Goal: Task Accomplishment & Management: Manage account settings

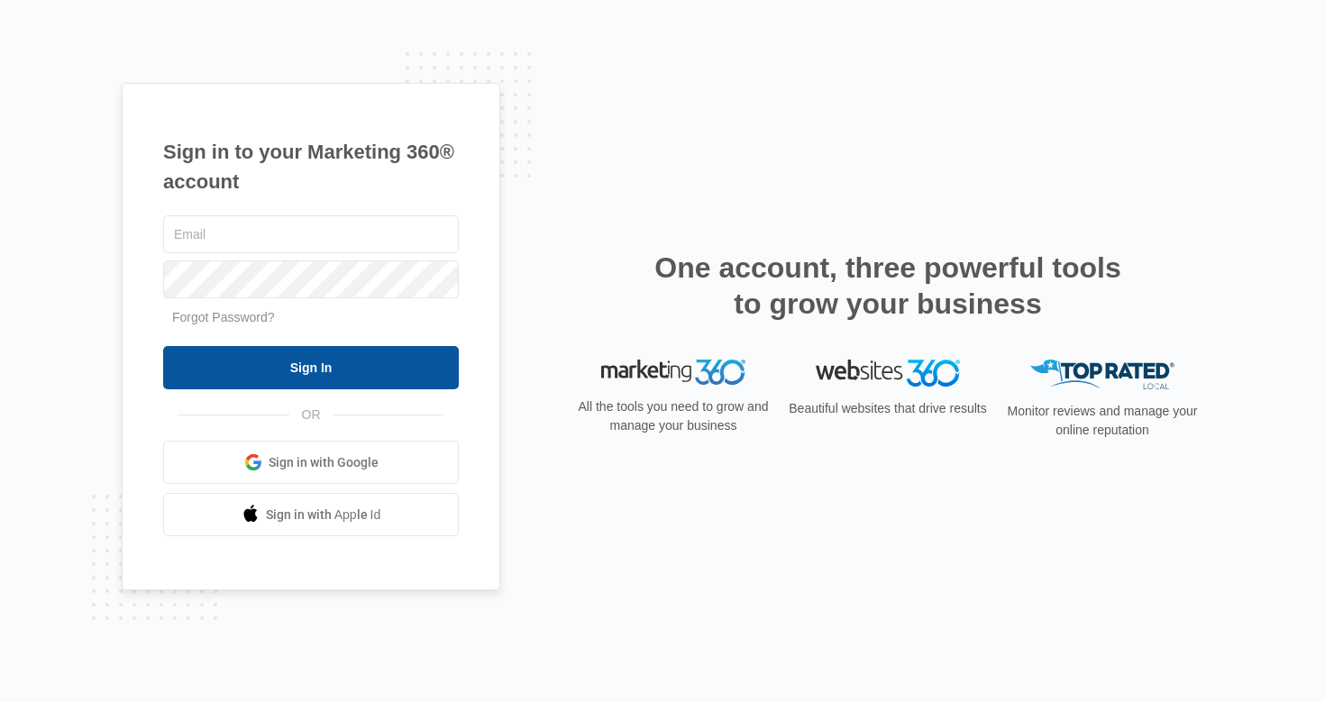
type input "[EMAIL_ADDRESS][DOMAIN_NAME]"
click at [341, 373] on input "Sign In" at bounding box center [311, 367] width 296 height 43
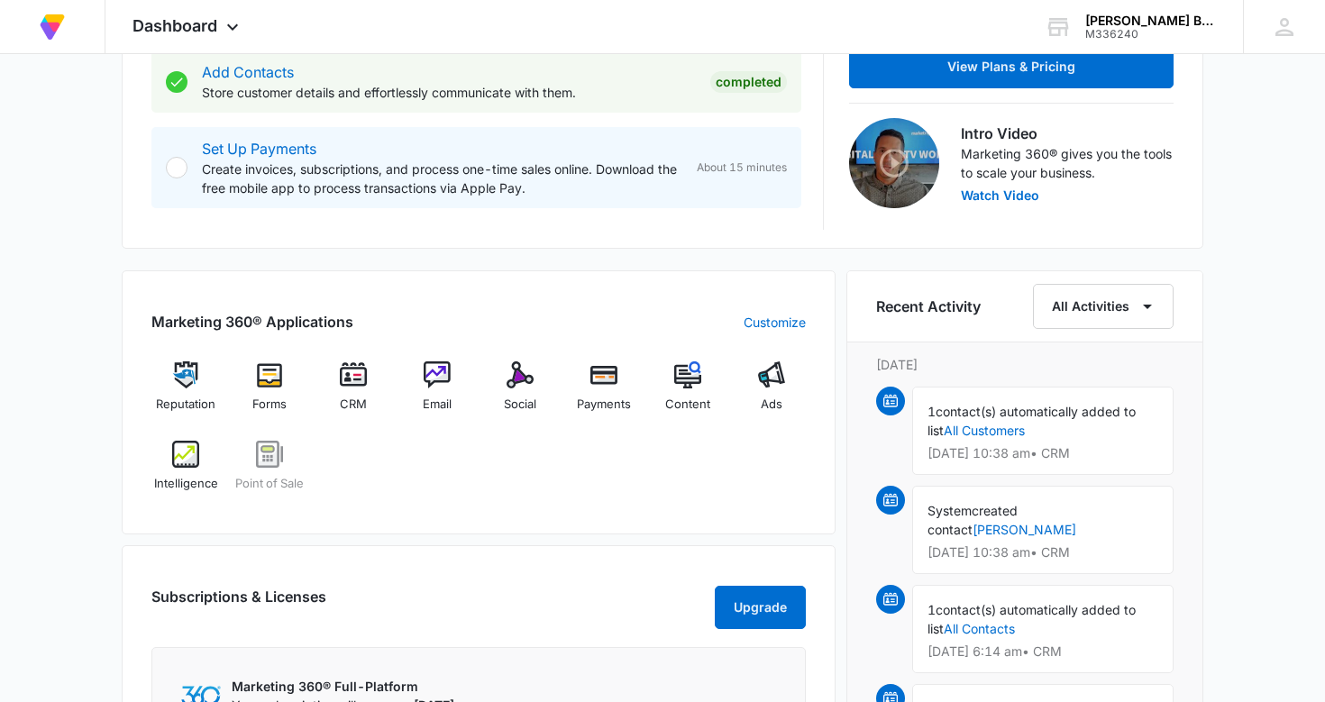
scroll to position [526, 0]
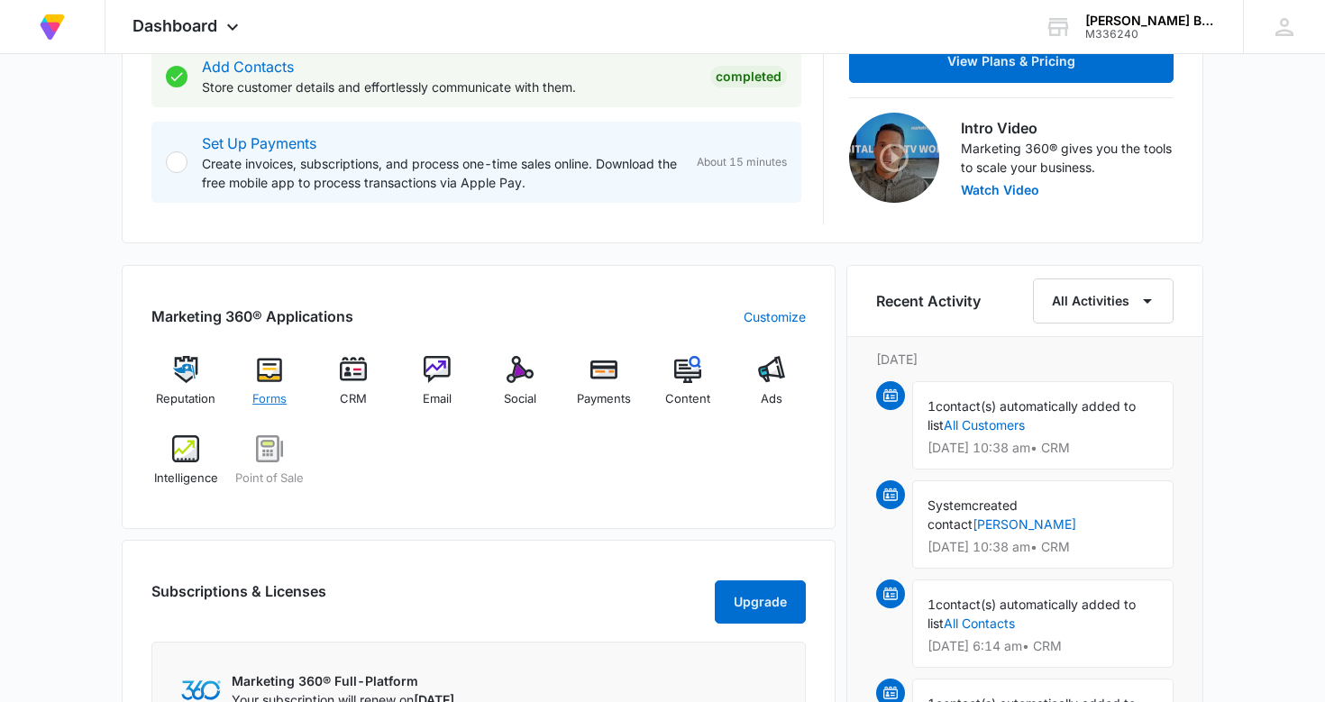
click at [269, 364] on img at bounding box center [269, 369] width 27 height 27
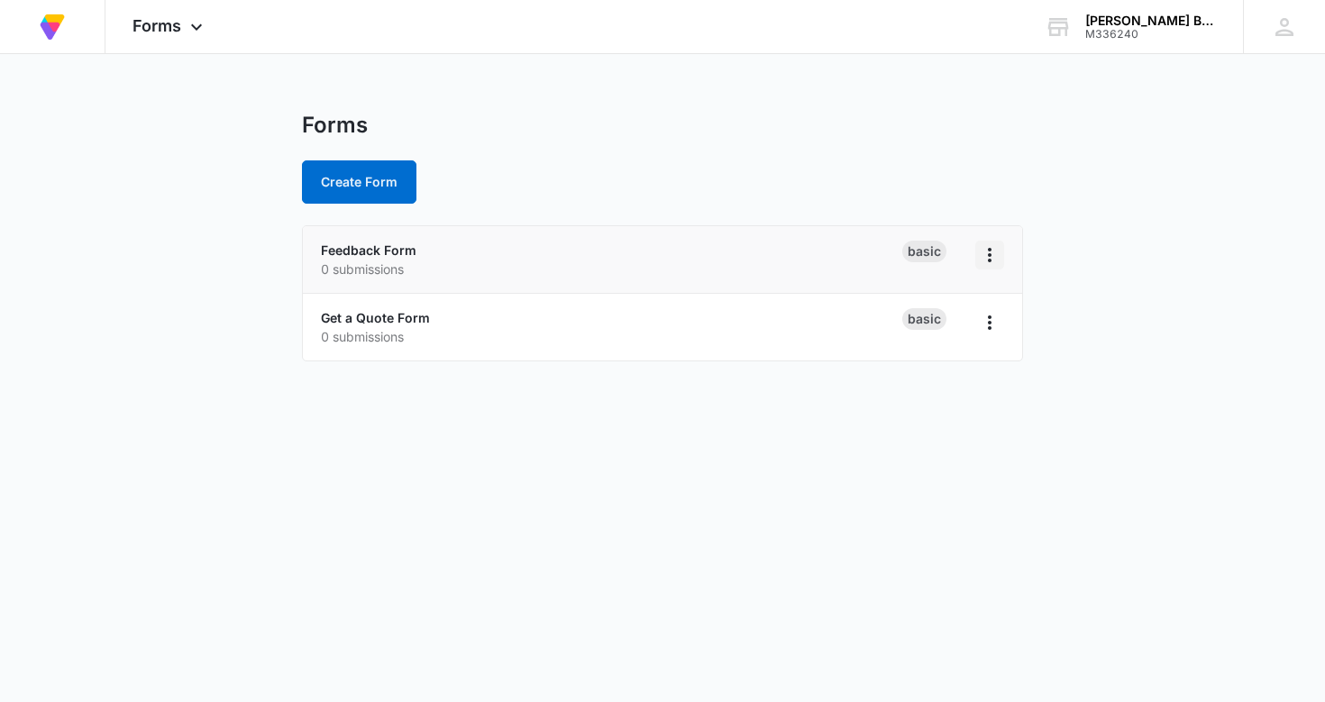
click at [992, 249] on icon "Overflow Menu" at bounding box center [990, 255] width 22 height 22
click at [159, 385] on body "At Volusion, we work hard to [PERSON_NAME] a great work environment where every…" at bounding box center [662, 351] width 1325 height 702
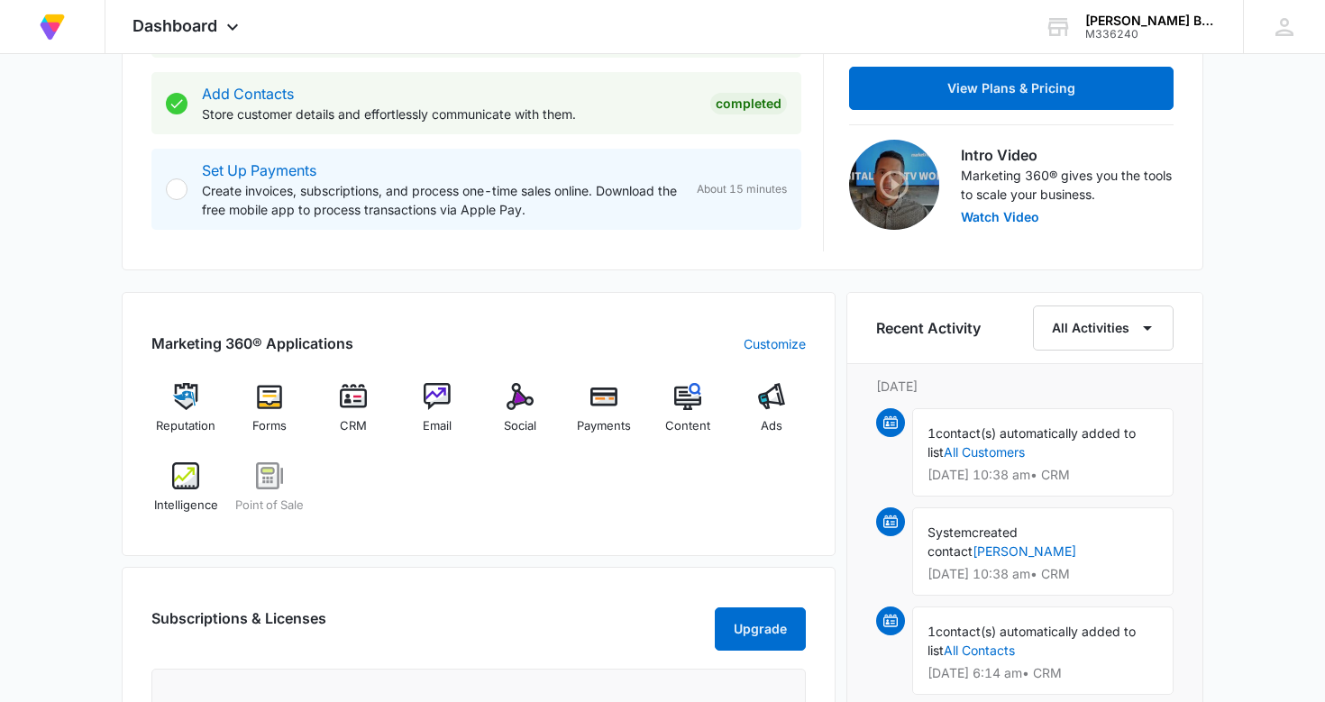
scroll to position [510, 0]
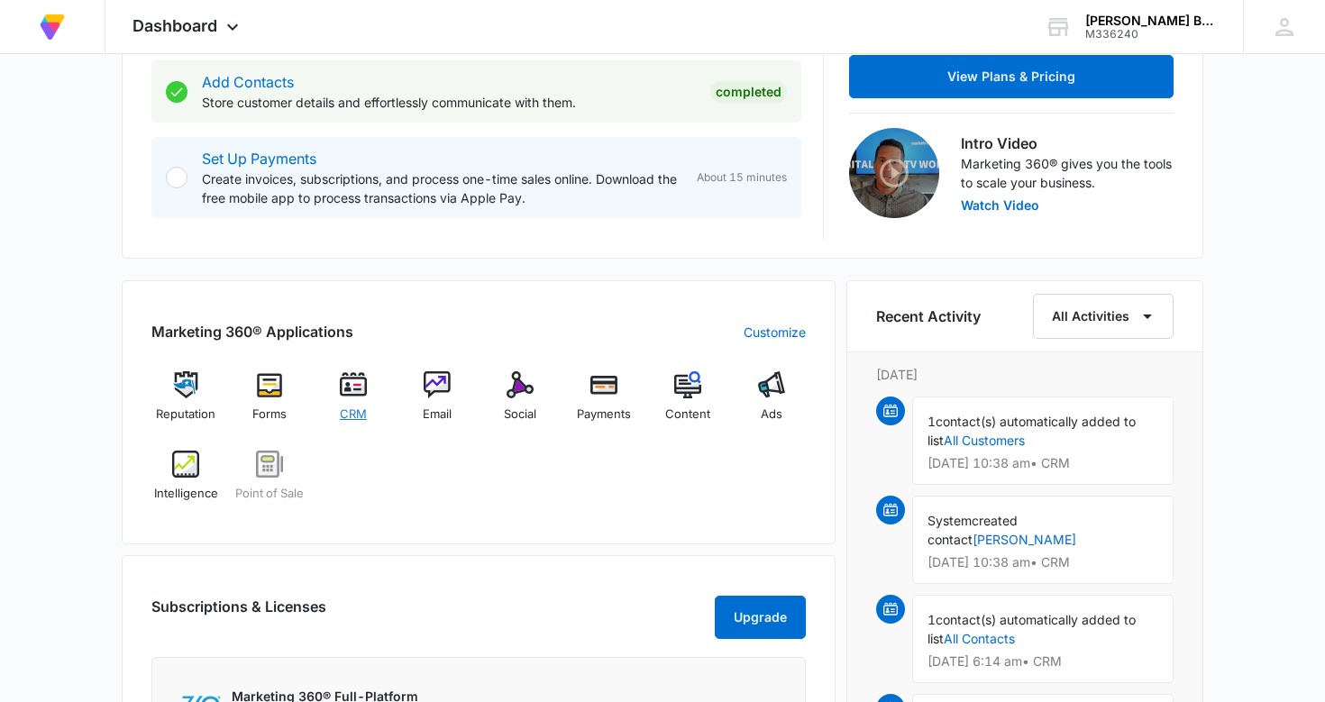
click at [353, 382] on img at bounding box center [353, 384] width 27 height 27
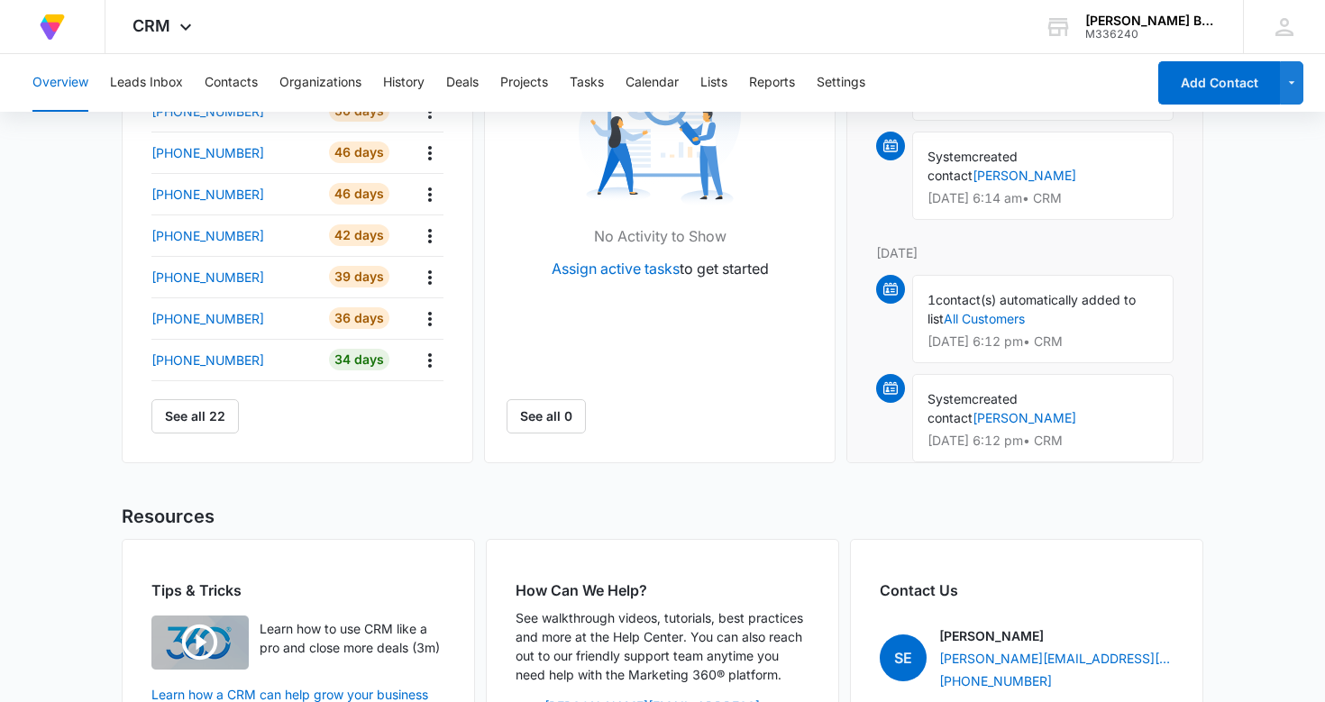
scroll to position [728, 0]
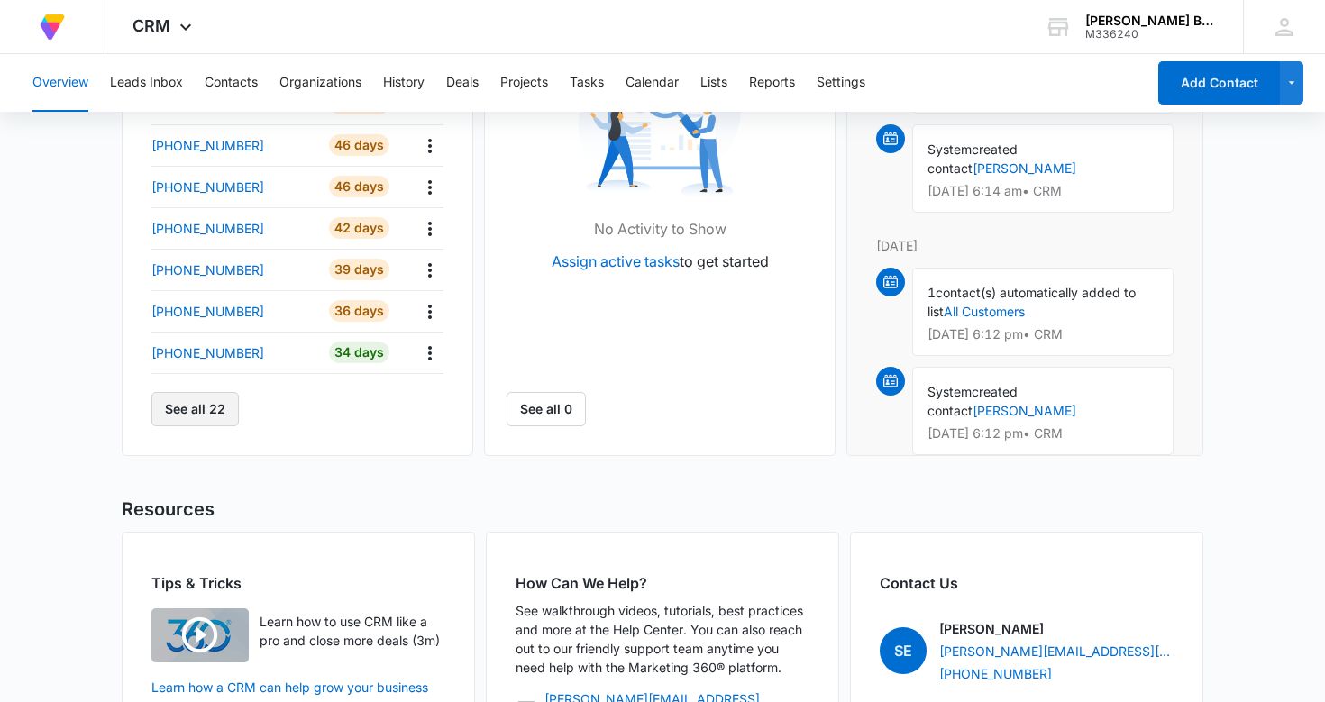
click at [206, 411] on button "See all 22" at bounding box center [194, 409] width 87 height 34
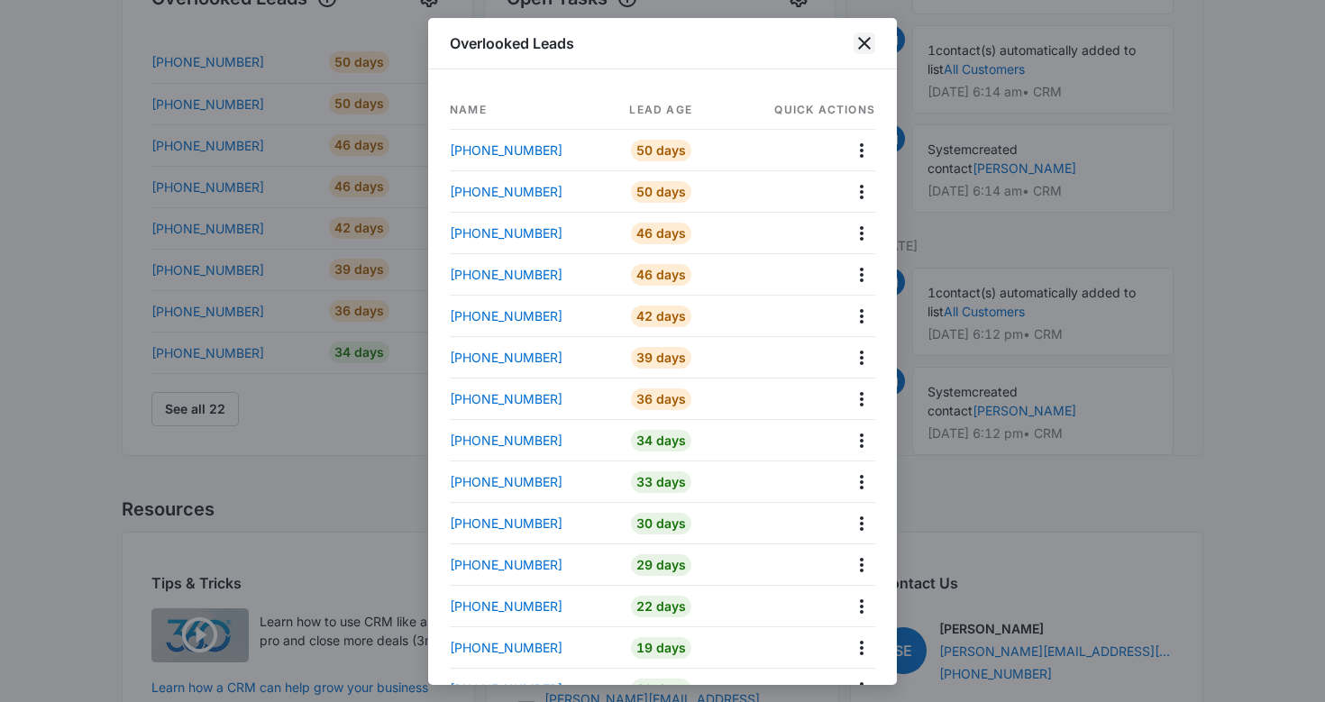
click at [864, 40] on icon "close" at bounding box center [865, 43] width 22 height 22
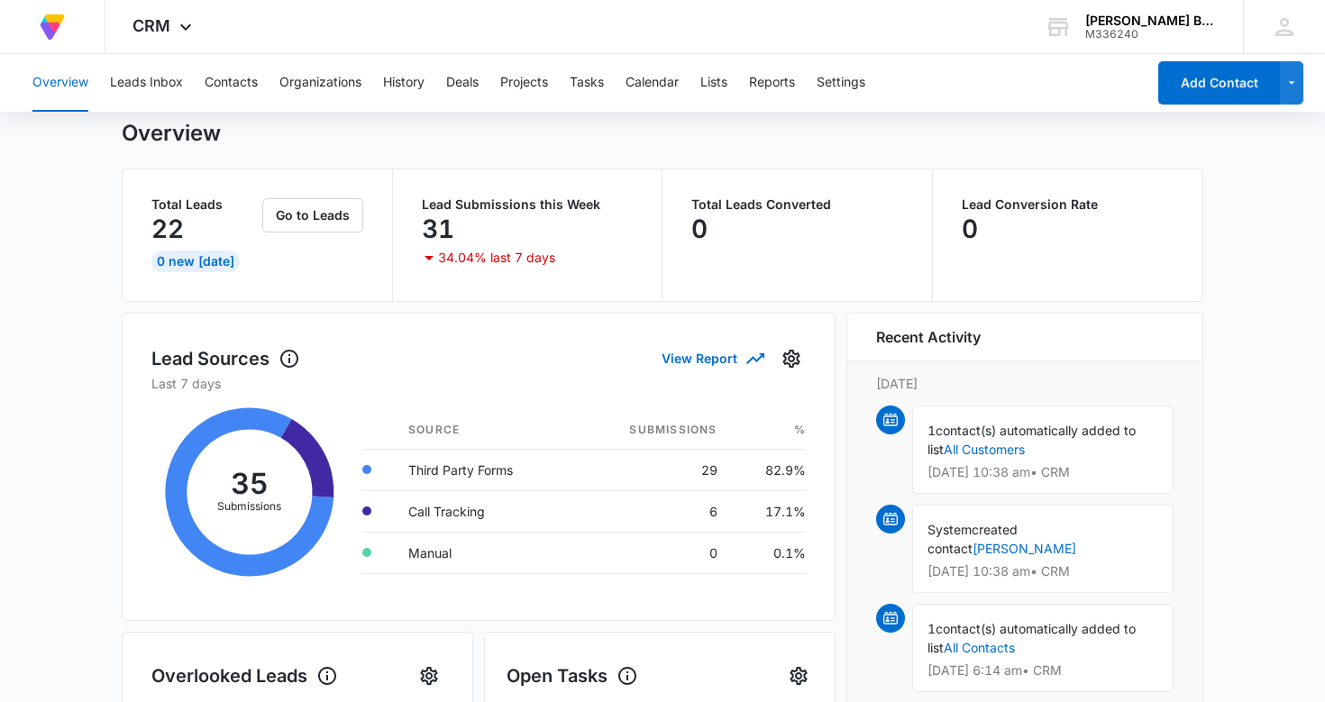
scroll to position [0, 0]
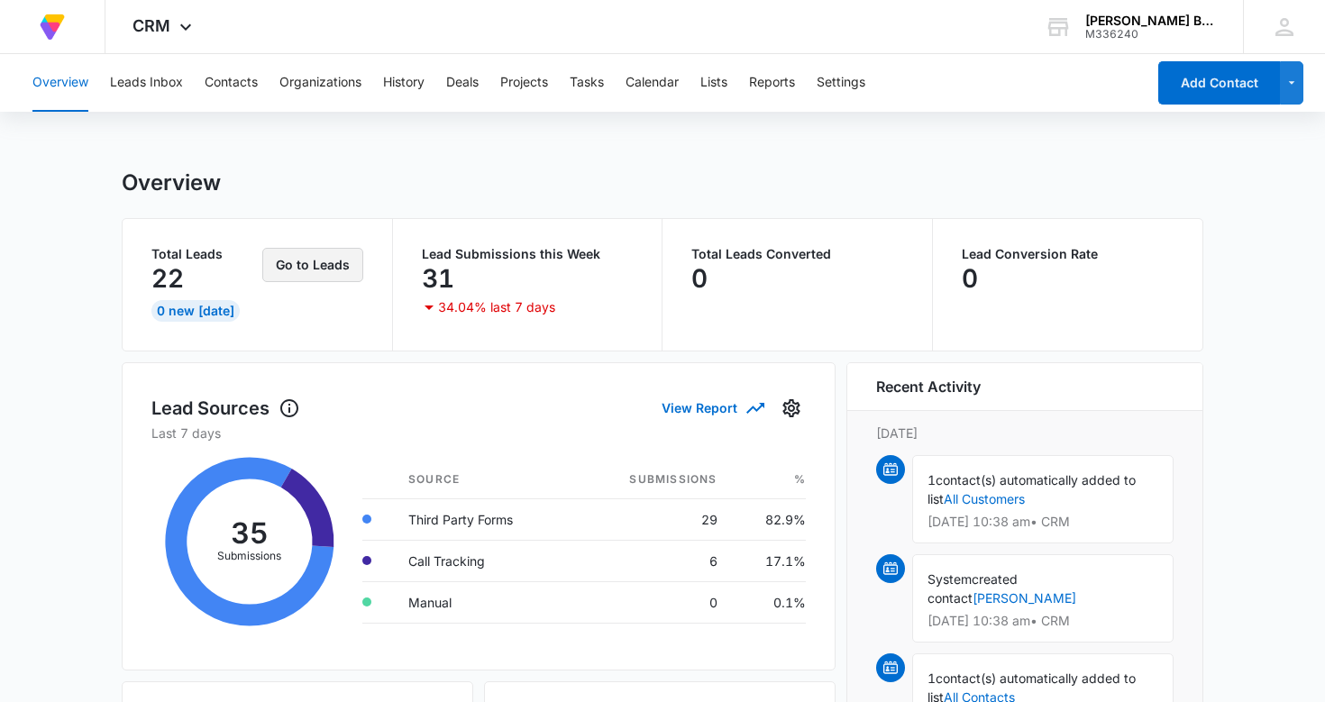
click at [324, 266] on button "Go to Leads" at bounding box center [312, 265] width 101 height 34
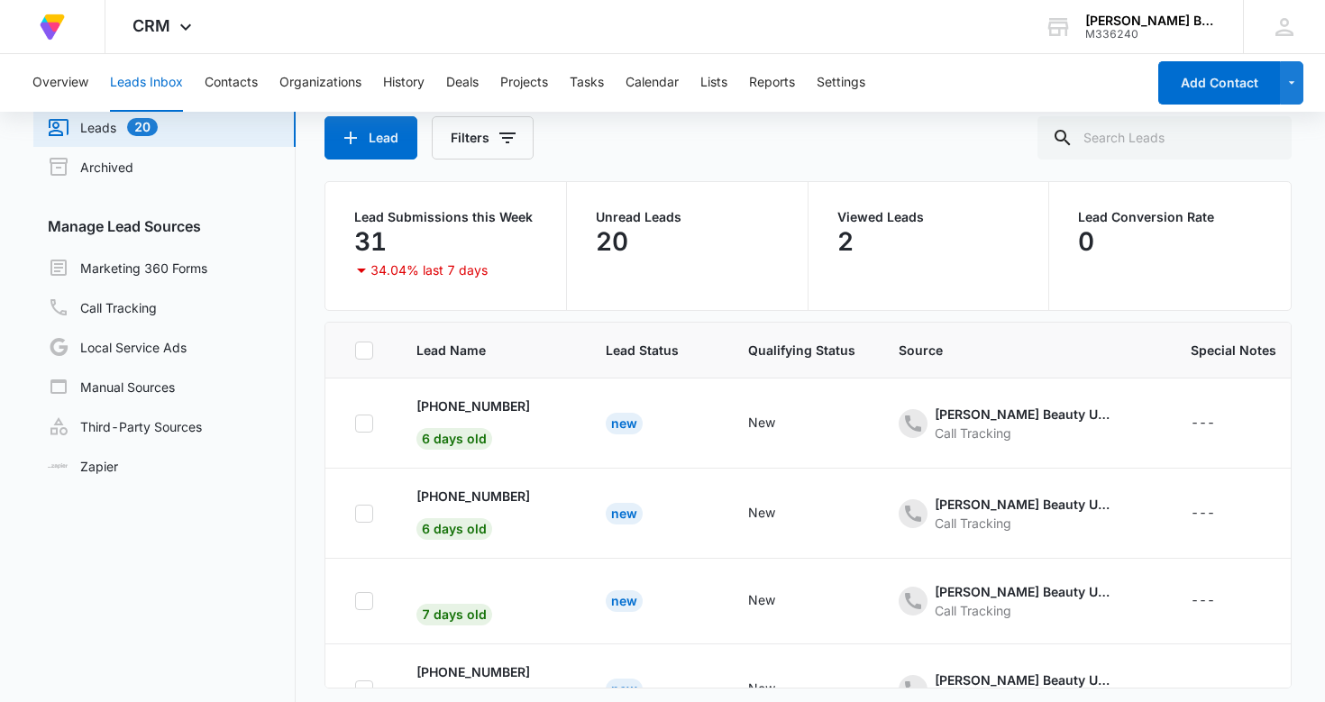
scroll to position [139, 0]
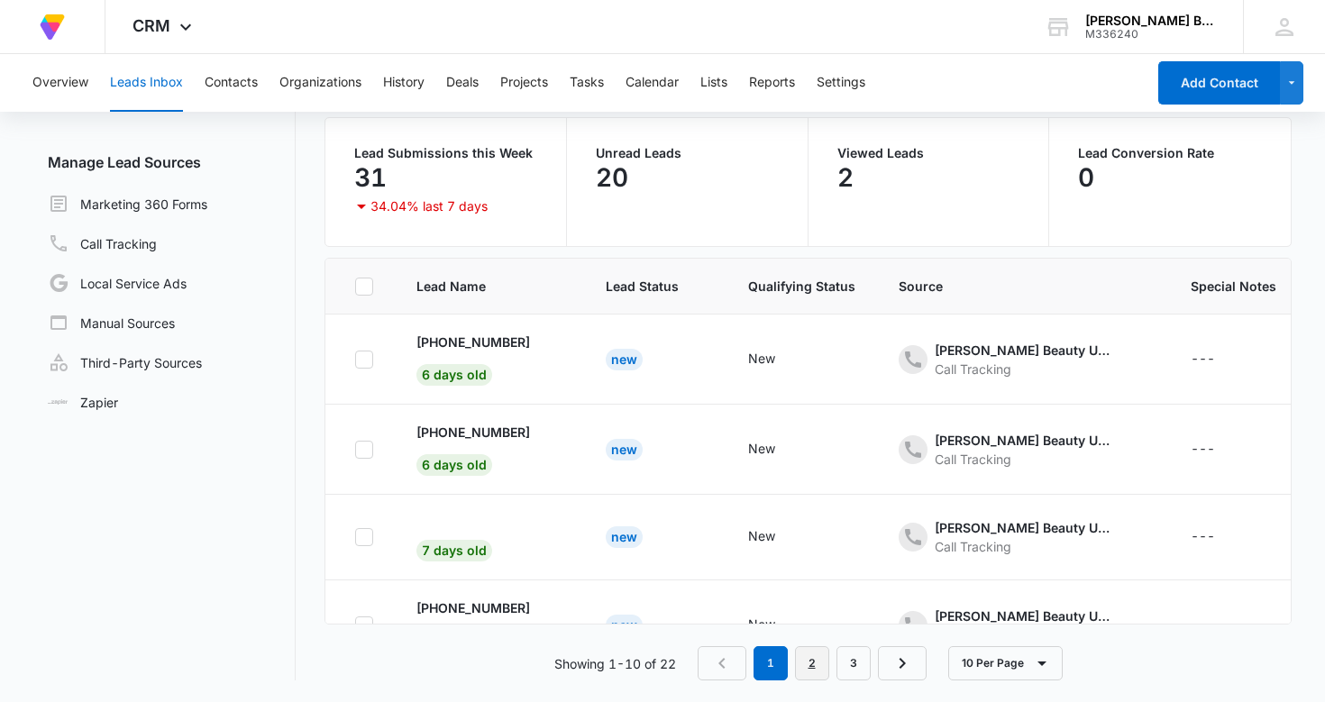
click at [817, 662] on link "2" at bounding box center [812, 664] width 34 height 34
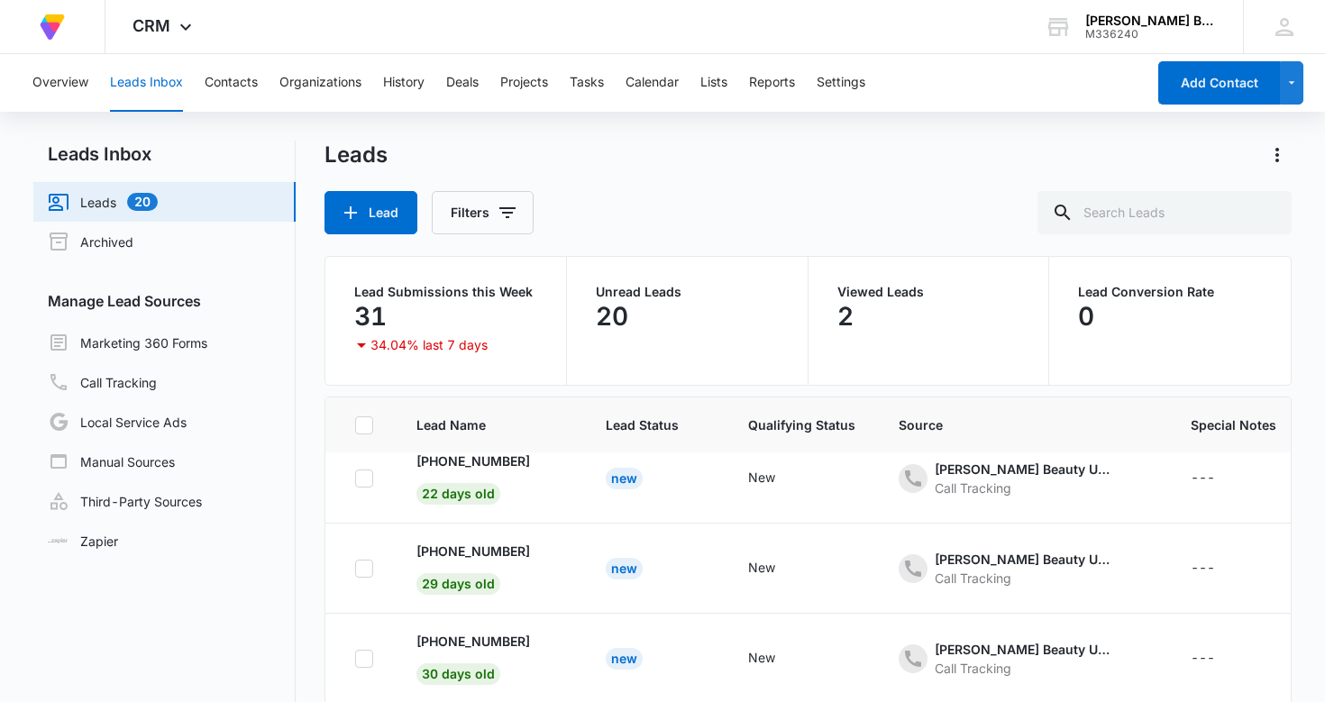
scroll to position [0, 0]
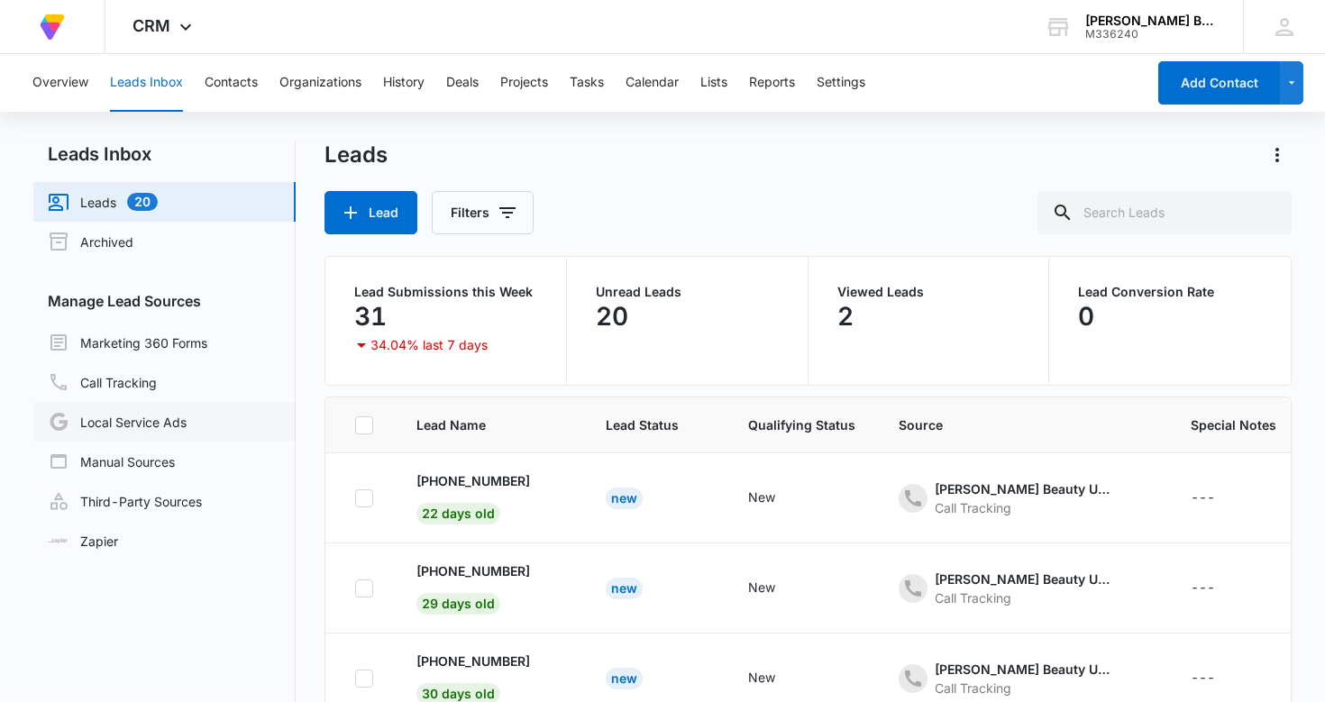
click at [173, 422] on link "Local Service Ads" at bounding box center [117, 422] width 139 height 22
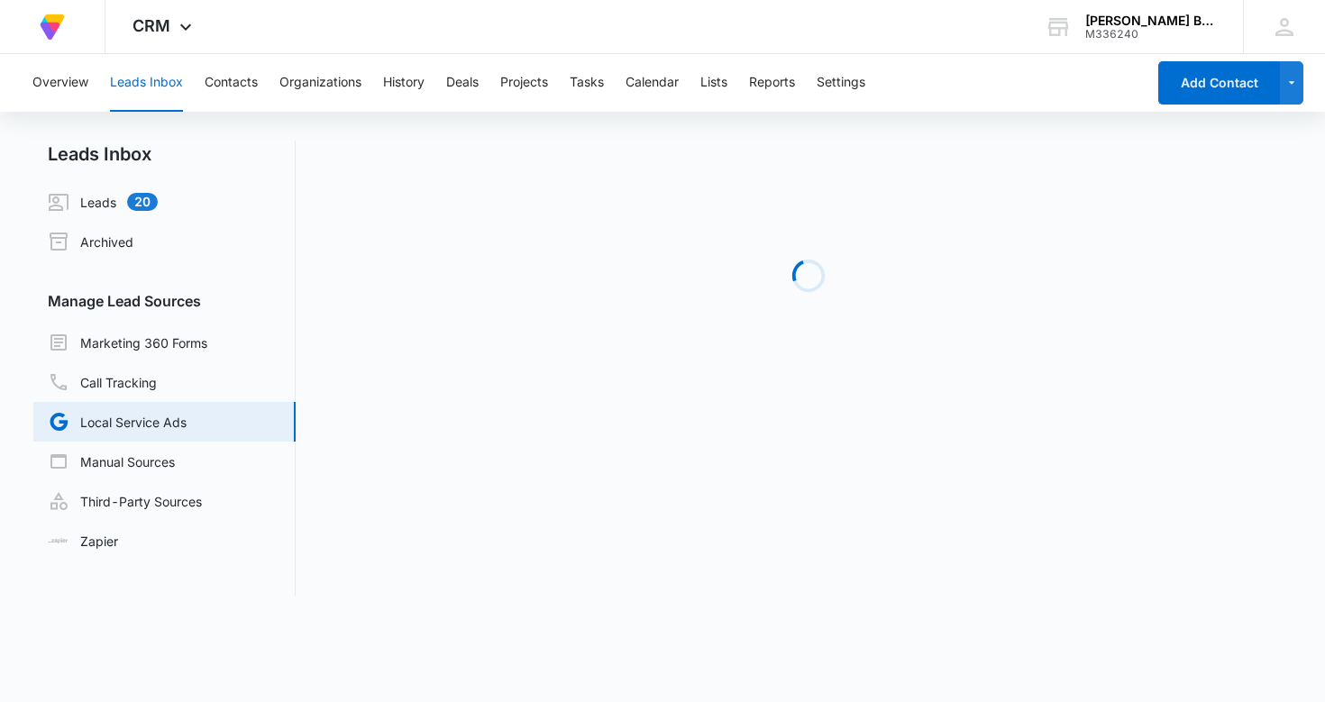
click at [173, 422] on link "Local Service Ads" at bounding box center [117, 422] width 139 height 22
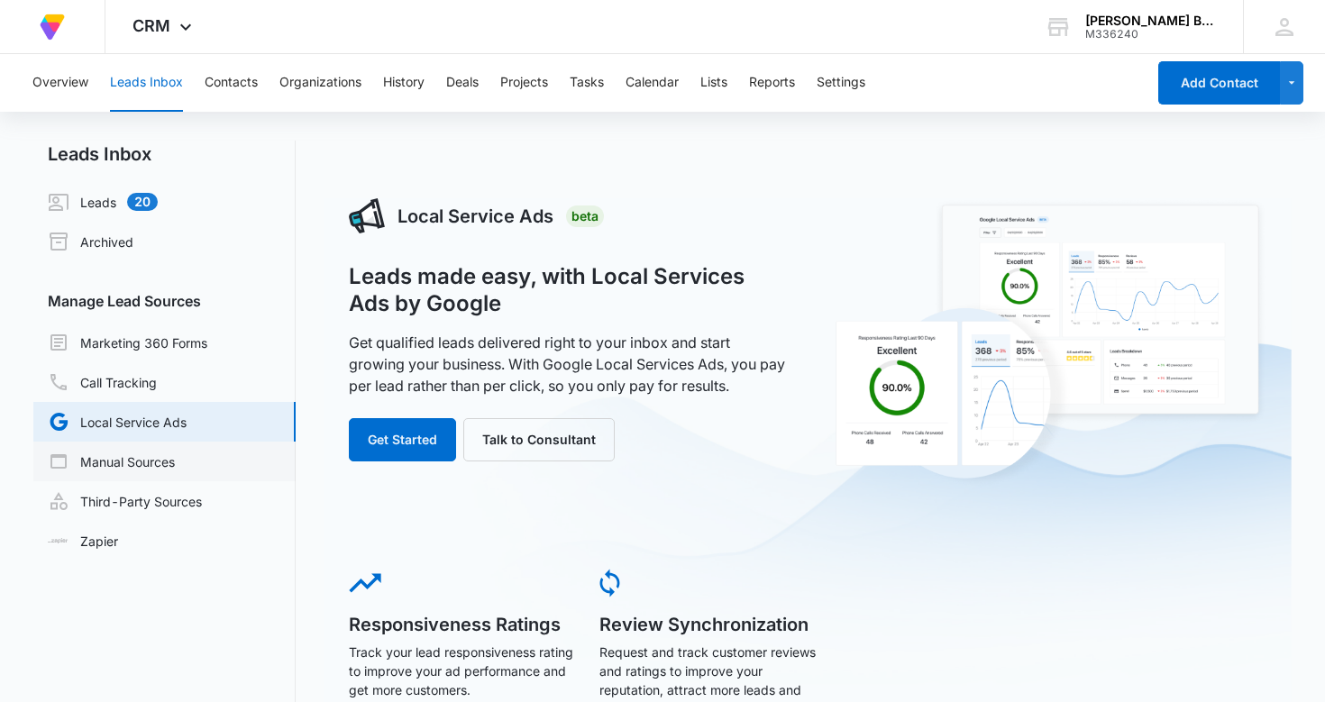
click at [156, 464] on link "Manual Sources" at bounding box center [111, 462] width 127 height 22
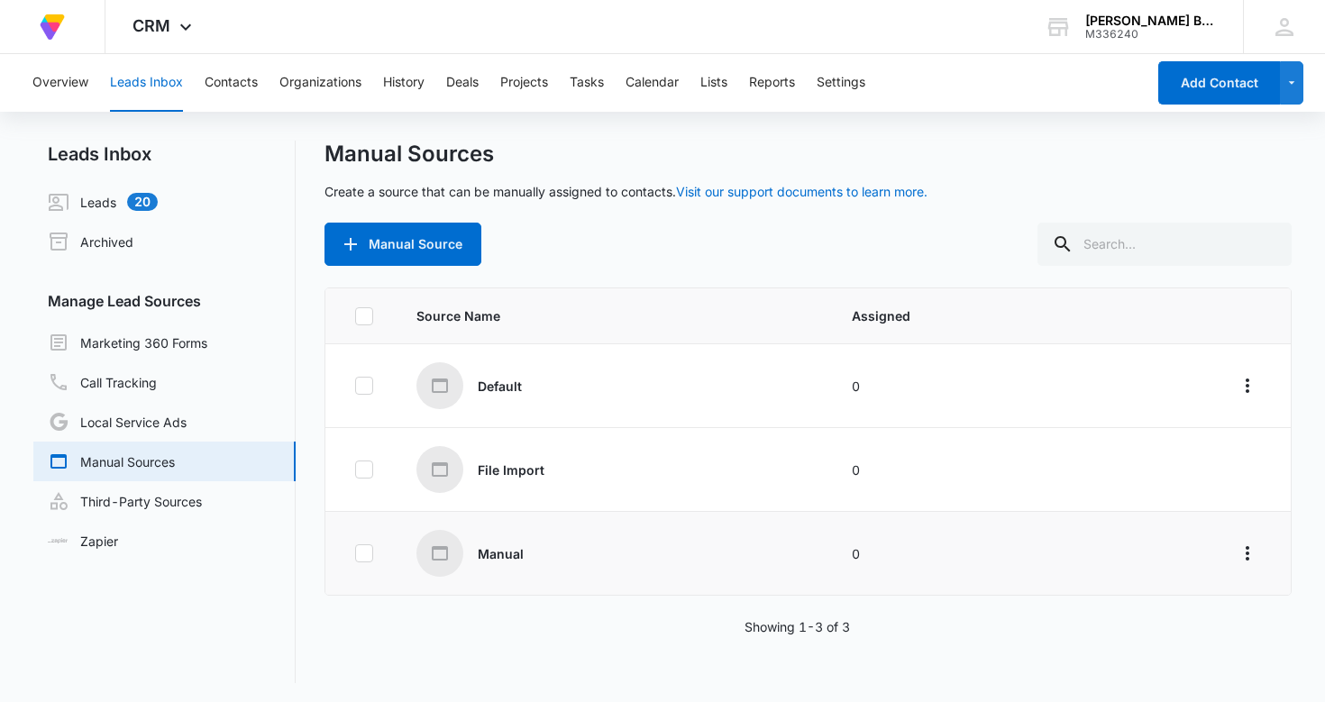
click at [442, 558] on icon at bounding box center [440, 554] width 22 height 22
click at [490, 555] on p "Manual" at bounding box center [501, 554] width 46 height 19
click at [402, 237] on button "Manual Source" at bounding box center [403, 244] width 157 height 43
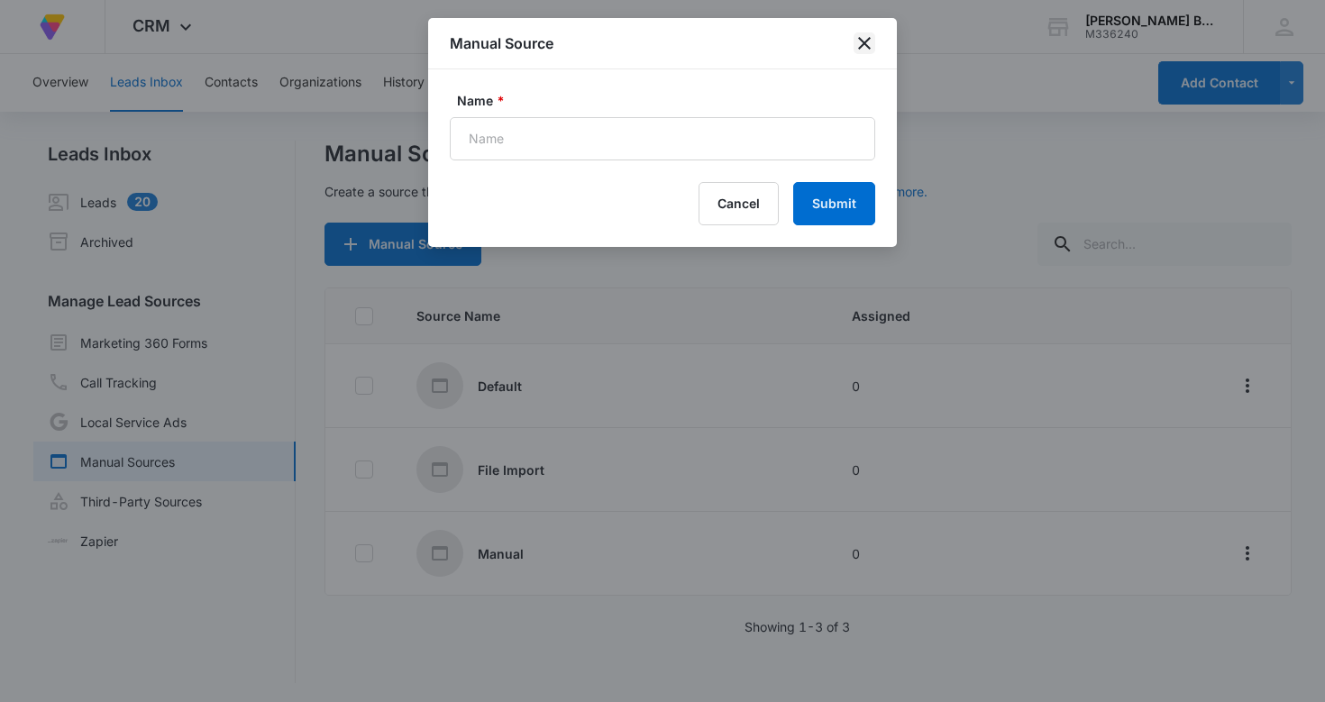
click at [863, 42] on icon "close" at bounding box center [864, 43] width 13 height 13
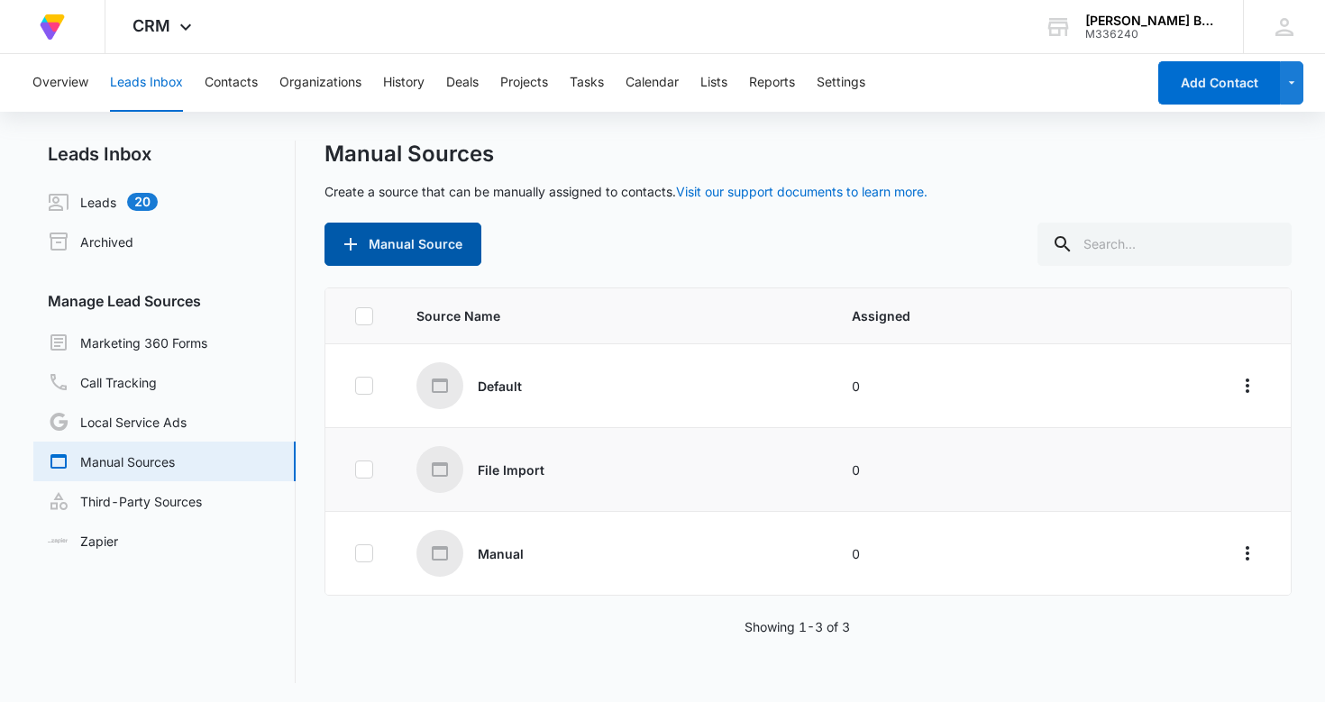
scroll to position [3, 0]
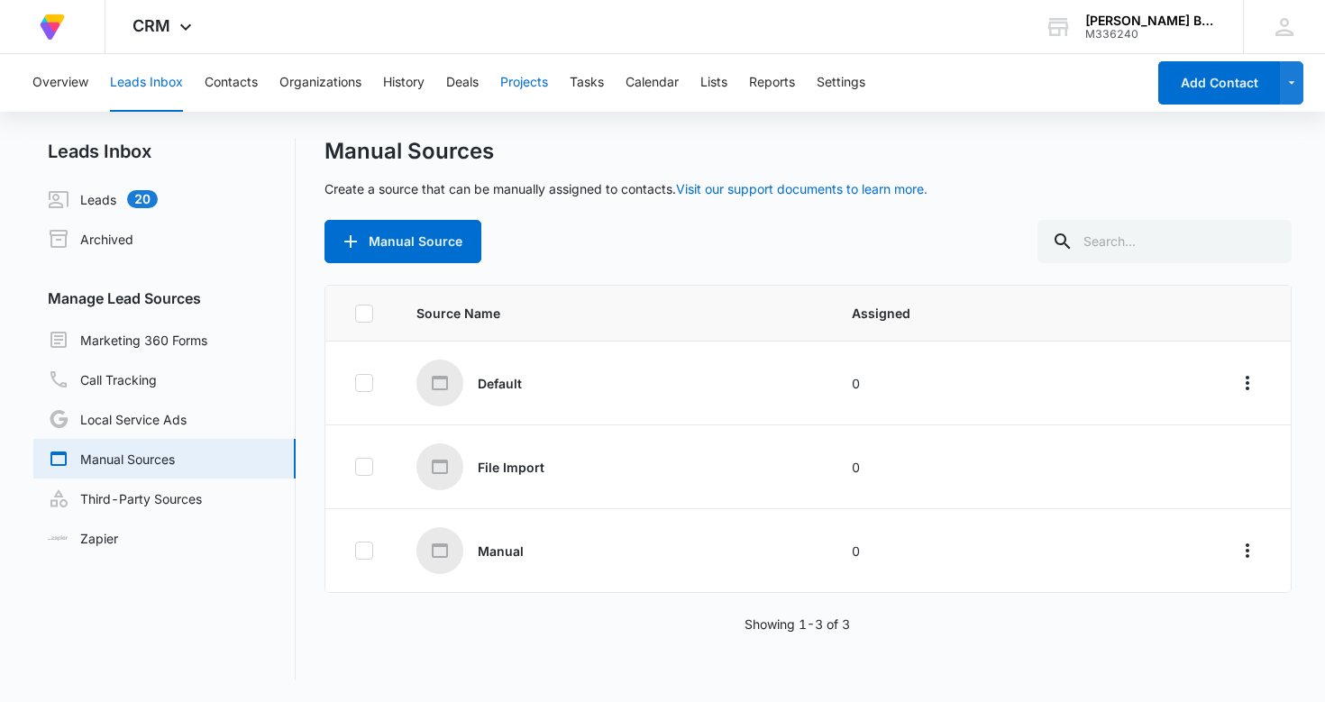
click at [524, 77] on button "Projects" at bounding box center [524, 83] width 48 height 58
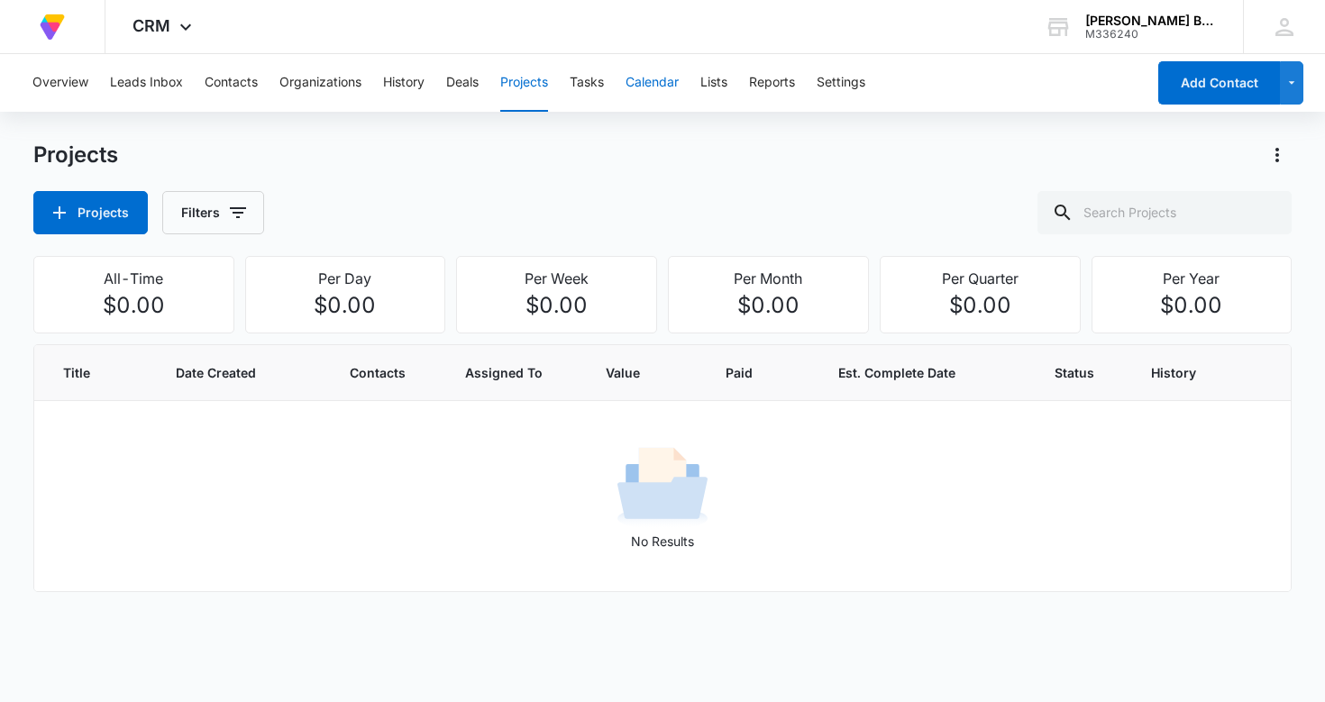
click at [660, 78] on button "Calendar" at bounding box center [652, 83] width 53 height 58
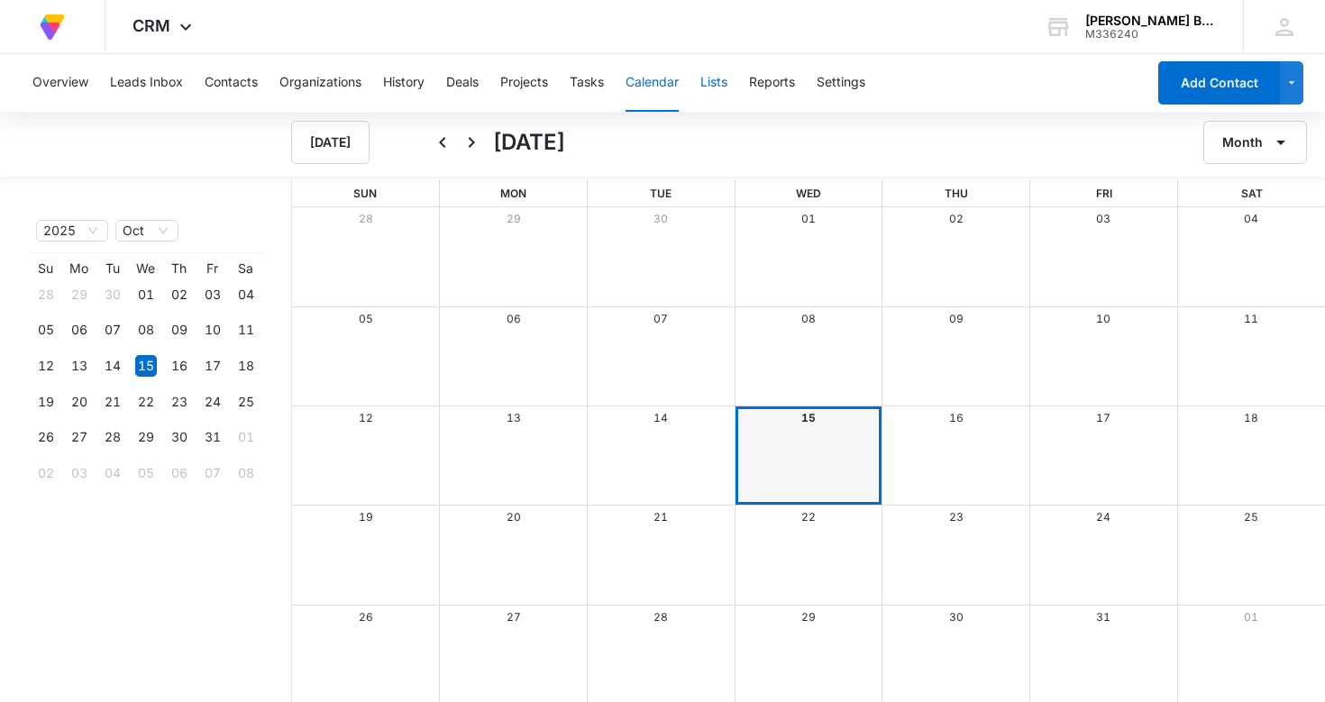
click at [717, 80] on button "Lists" at bounding box center [714, 83] width 27 height 58
